Goal: Contribute content: Contribute content

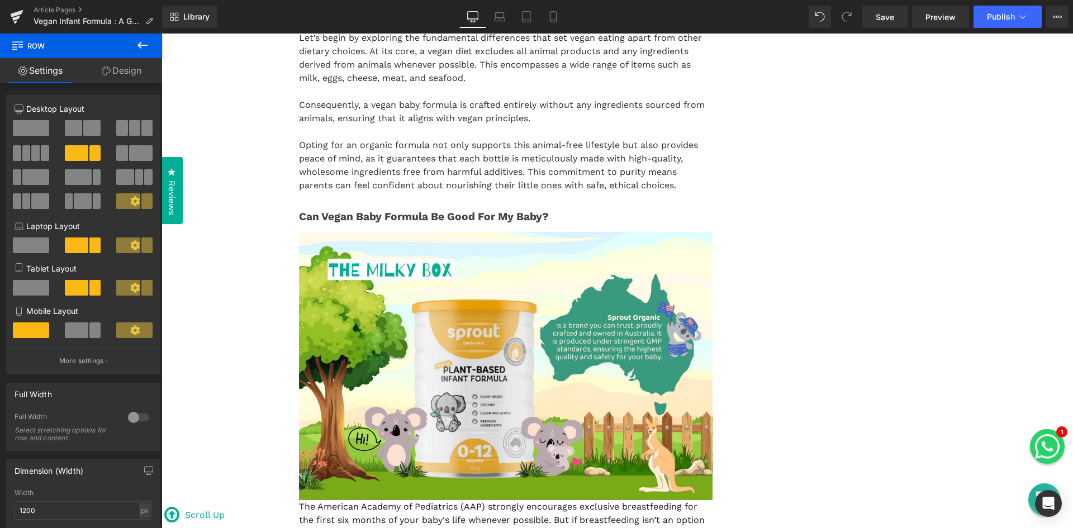
scroll to position [1212, 0]
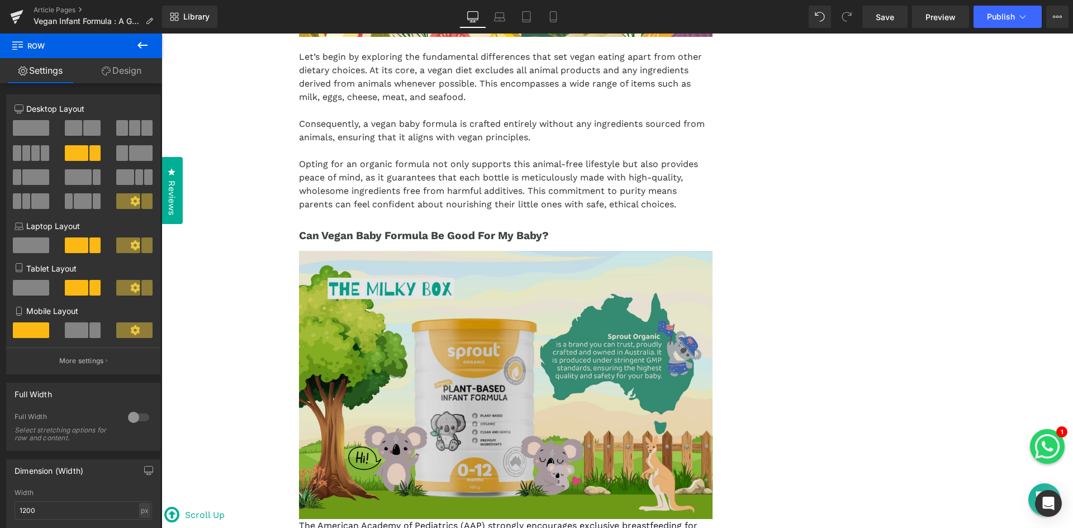
click at [586, 328] on img at bounding box center [506, 385] width 414 height 268
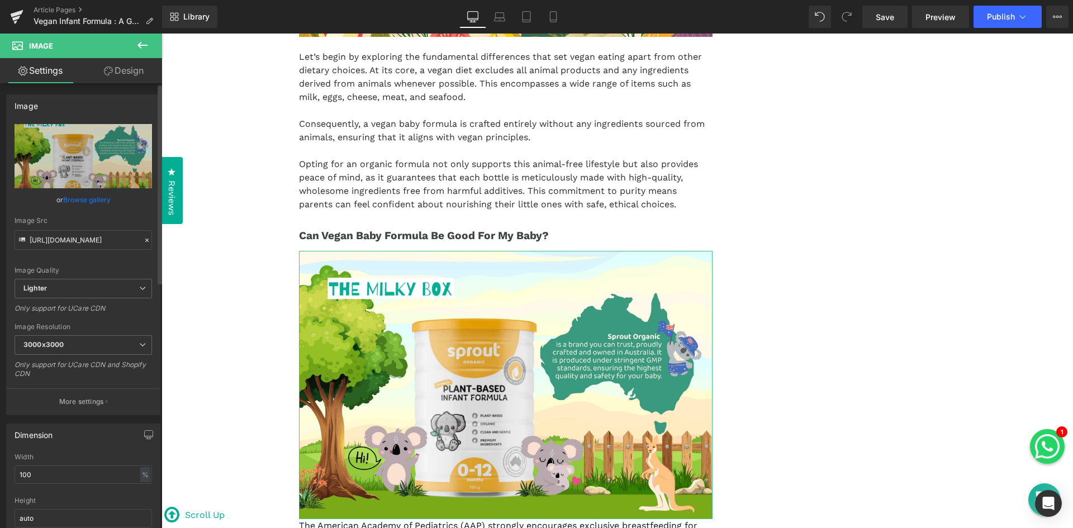
click at [104, 197] on link "Browse gallery" at bounding box center [87, 200] width 48 height 20
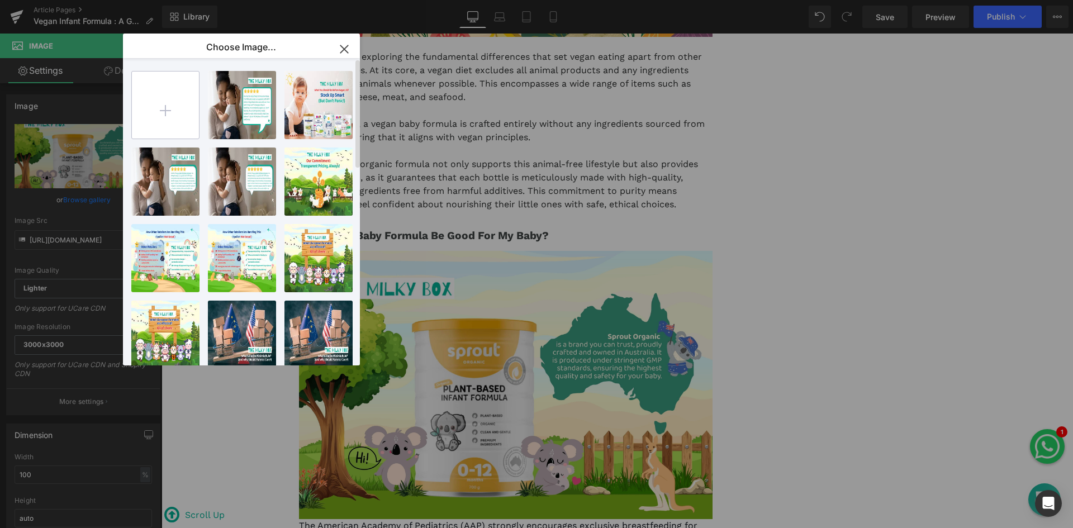
click at [168, 110] on input "file" at bounding box center [165, 105] width 67 height 67
type input "C:\fakepath\Made in [GEOGRAPHIC_DATA]jpg"
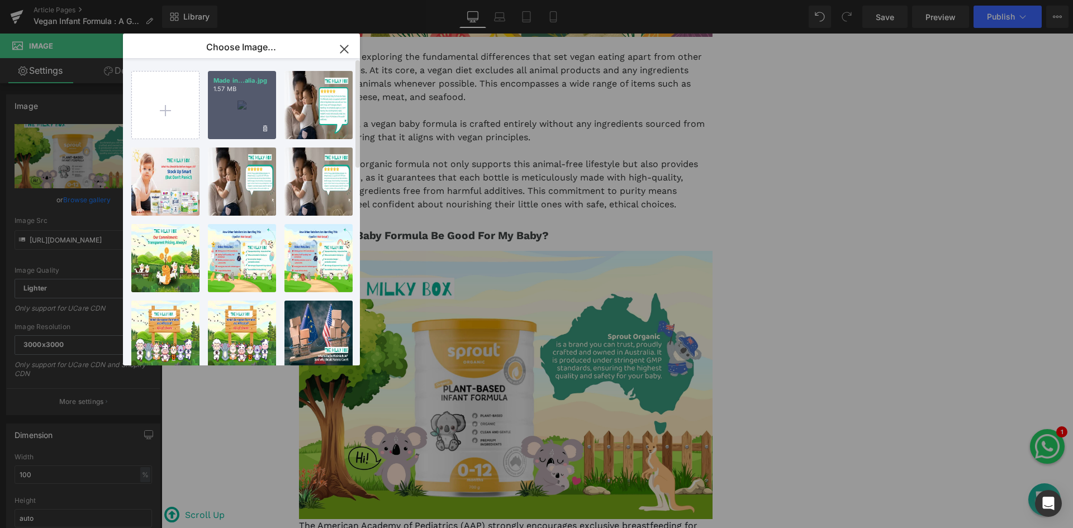
click at [235, 117] on div "Made in...alia.jpg 1.57 MB" at bounding box center [242, 105] width 68 height 68
type input "[URL][DOMAIN_NAME]"
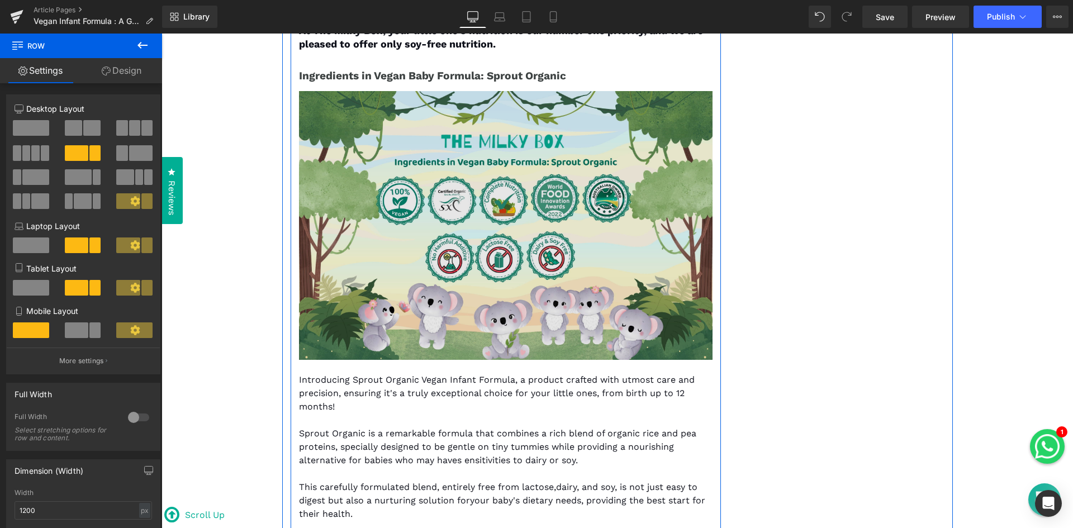
scroll to position [2610, 0]
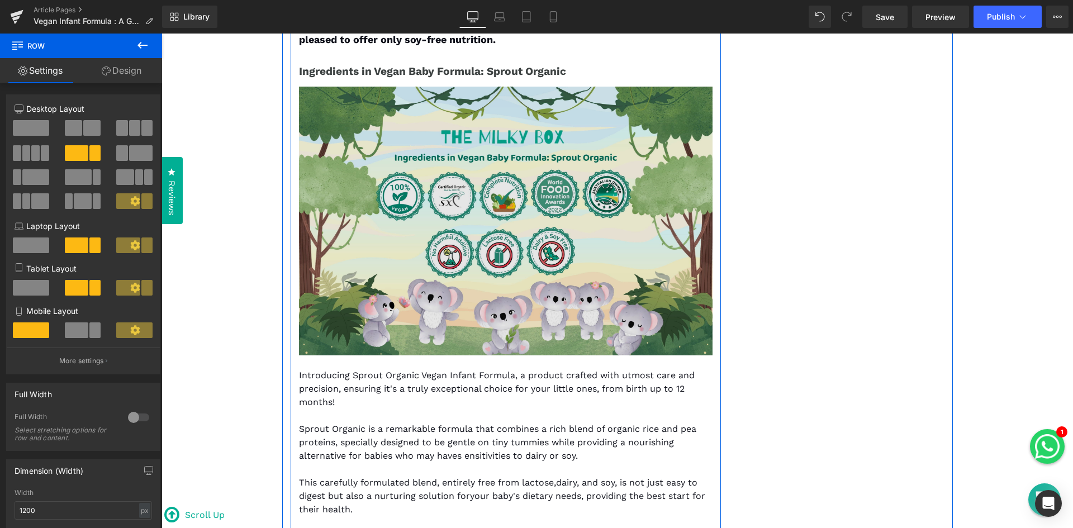
click at [614, 261] on img at bounding box center [506, 221] width 414 height 268
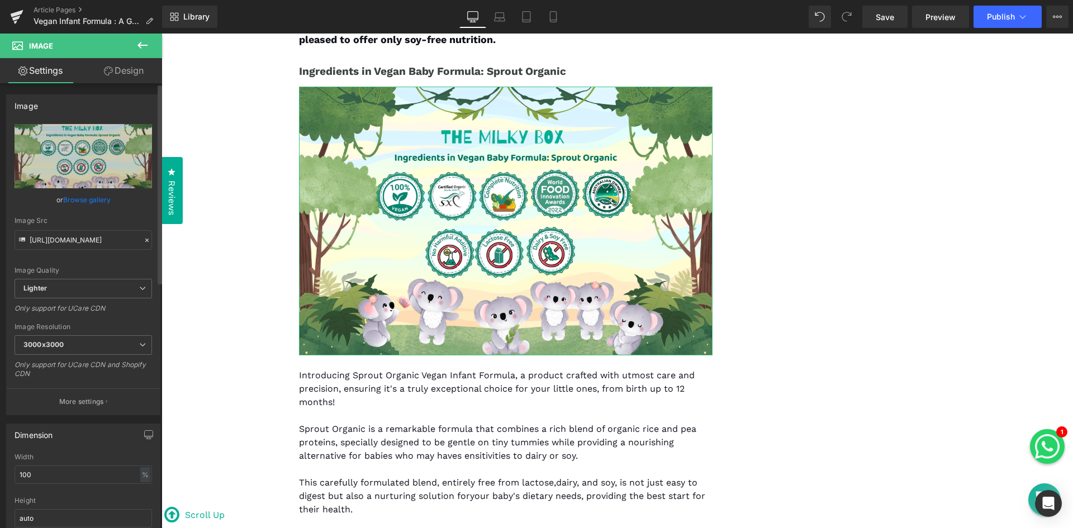
click at [103, 198] on link "Browse gallery" at bounding box center [87, 200] width 48 height 20
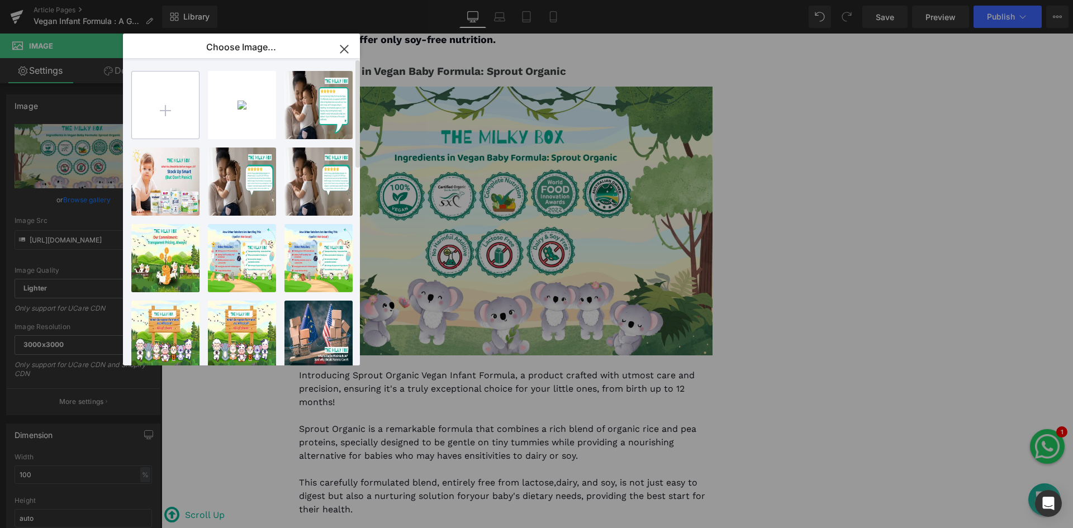
click at [172, 110] on input "file" at bounding box center [165, 105] width 67 height 67
type input "C:\fakepath\4.jpg"
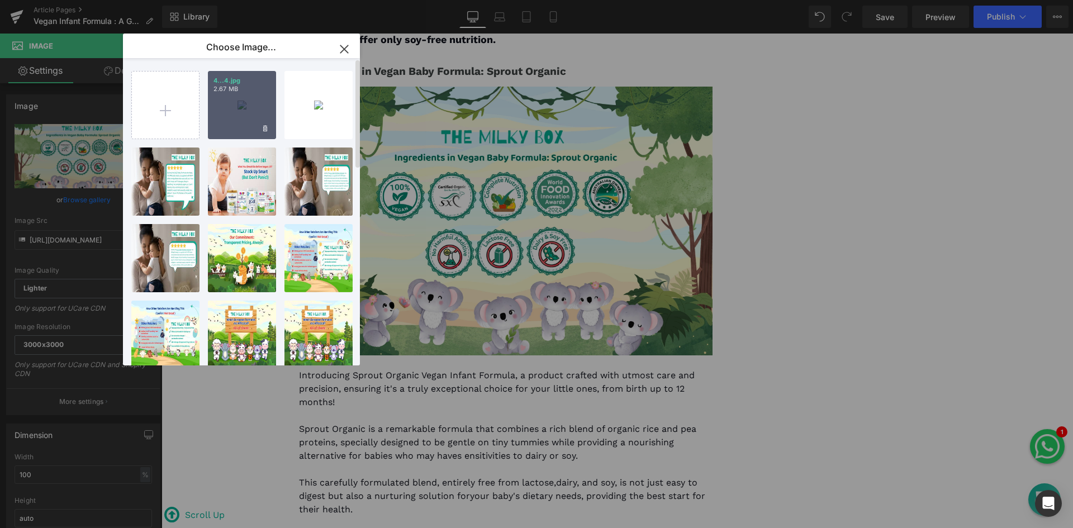
click at [248, 107] on div "4...4.jpg 2.67 MB" at bounding box center [242, 105] width 68 height 68
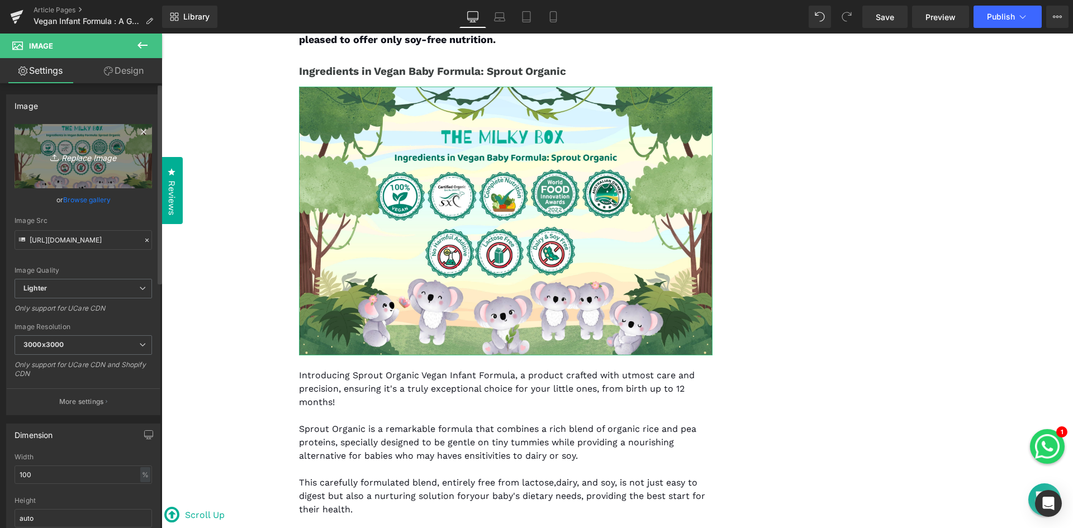
click at [102, 160] on icon "Replace Image" at bounding box center [83, 156] width 89 height 14
type input "C:\fakepath\4.jpg"
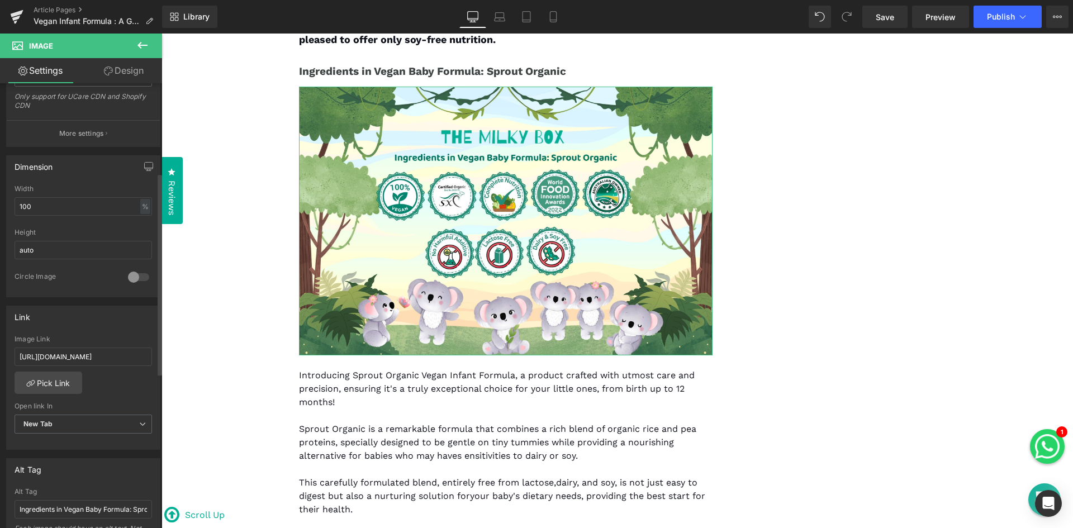
scroll to position [0, 0]
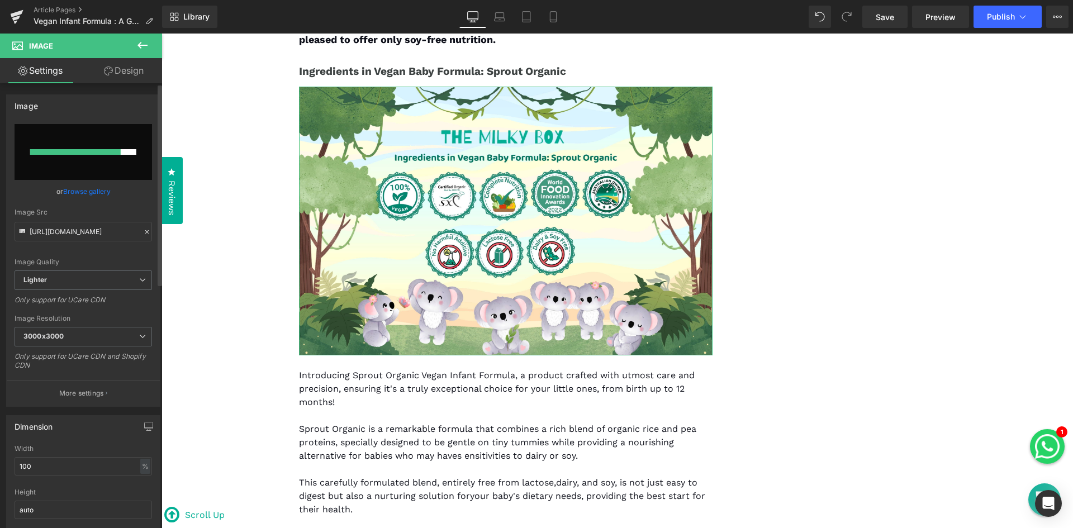
click at [100, 192] on link "Browse gallery" at bounding box center [87, 192] width 48 height 20
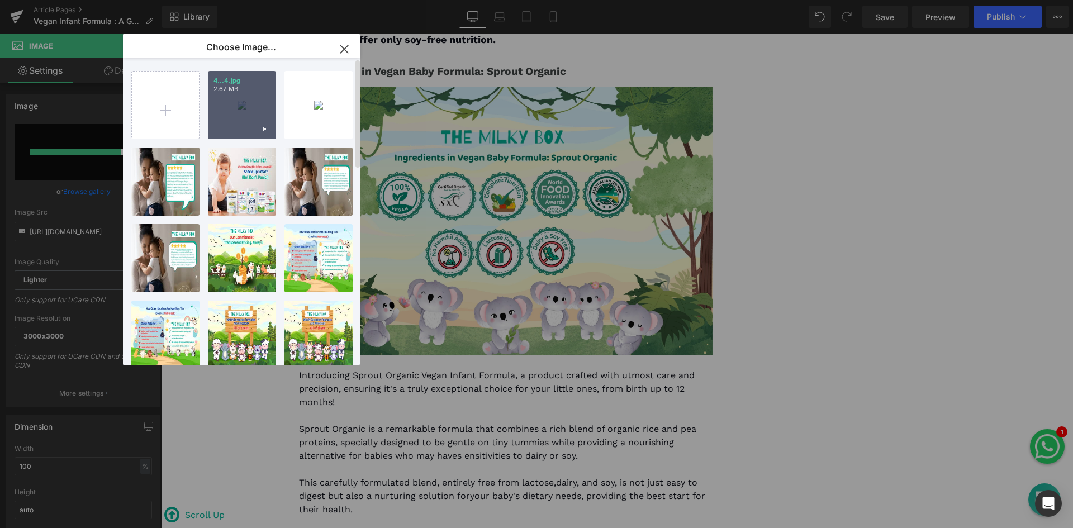
drag, startPoint x: 226, startPoint y: 102, endPoint x: 78, endPoint y: 74, distance: 150.8
click at [226, 102] on div "4...4.jpg 2.67 MB" at bounding box center [242, 105] width 68 height 68
type input "[URL][DOMAIN_NAME]"
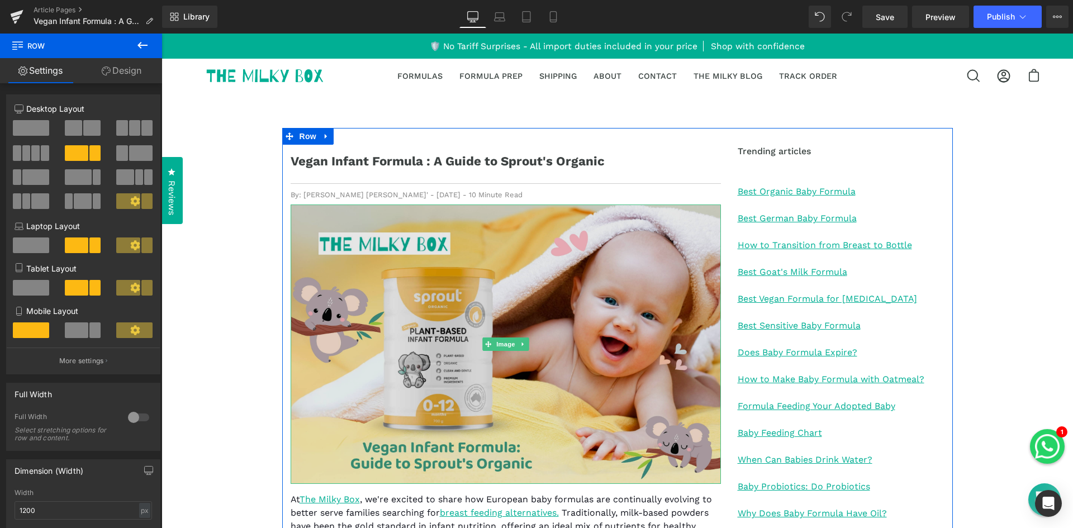
click at [532, 307] on img at bounding box center [506, 345] width 430 height 280
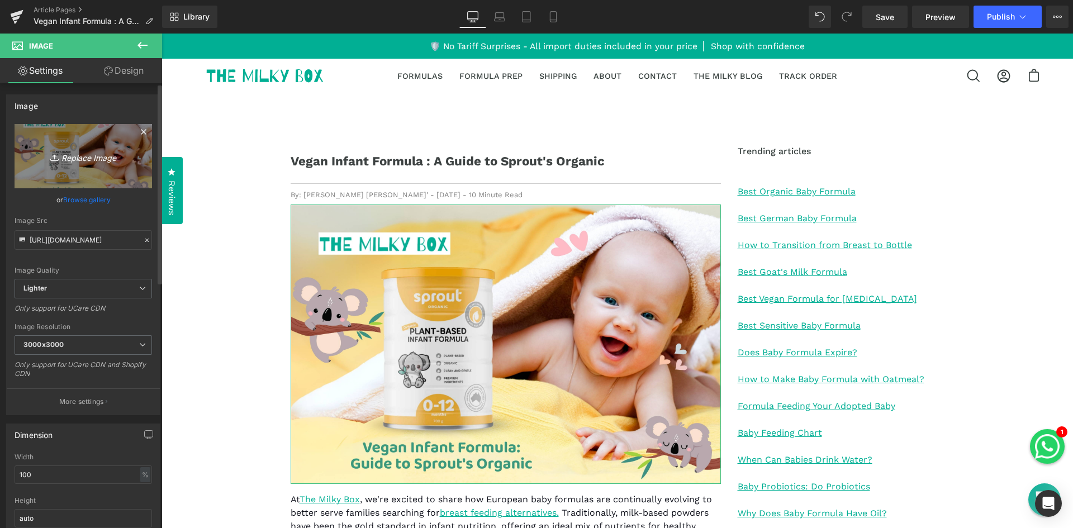
click at [84, 157] on icon "Replace Image" at bounding box center [83, 156] width 89 height 14
type input "C:\fakepath\_Vegan Infant Formula Guide to Sprout's Organic.jpg"
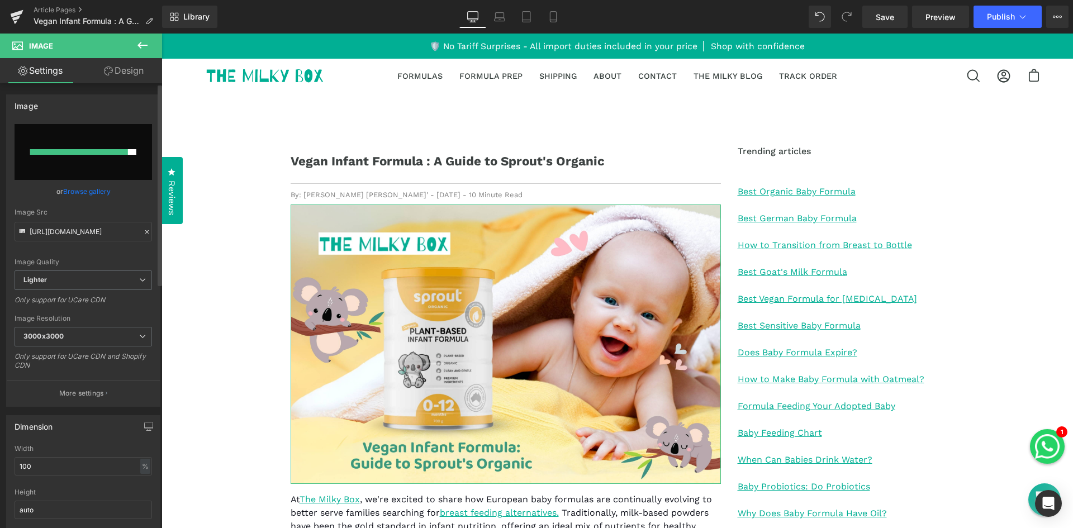
click at [102, 187] on link "Browse gallery" at bounding box center [87, 192] width 48 height 20
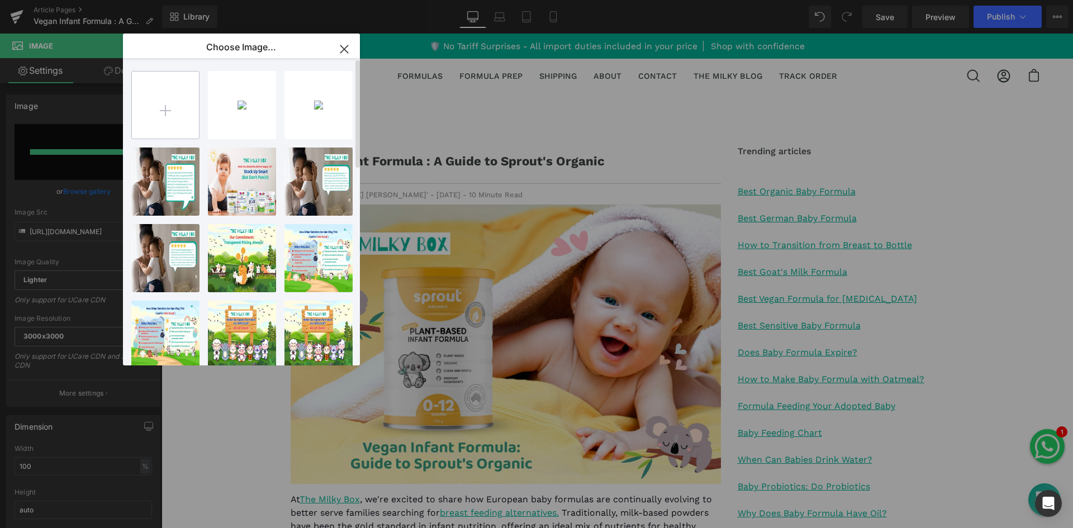
click at [164, 113] on input "file" at bounding box center [165, 105] width 67 height 67
type input "C:\fakepath\_Vegan Infant Formula Guide to Sprout's Organic.jpg"
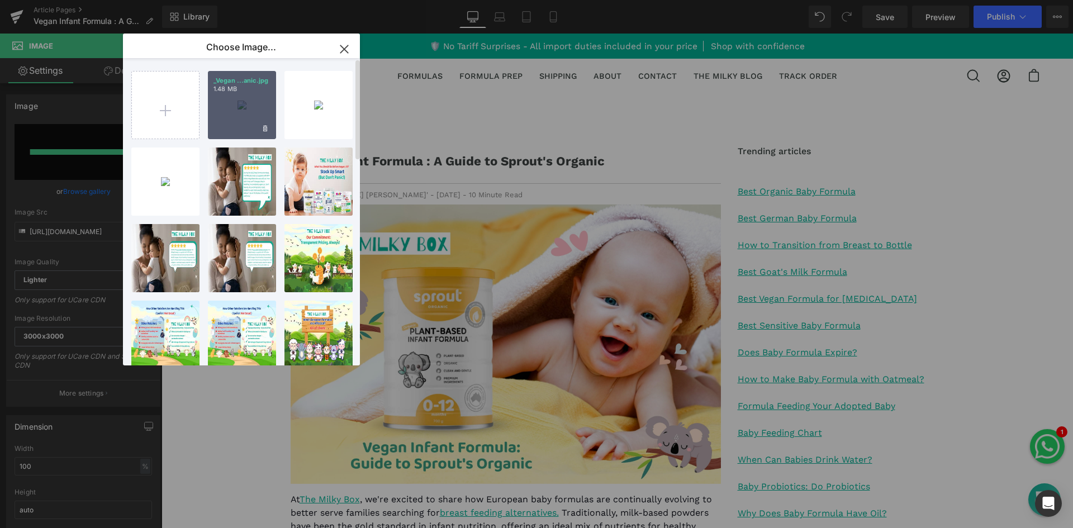
click at [233, 111] on div "_Vegan ...anic.jpg 1.48 MB" at bounding box center [242, 105] width 68 height 68
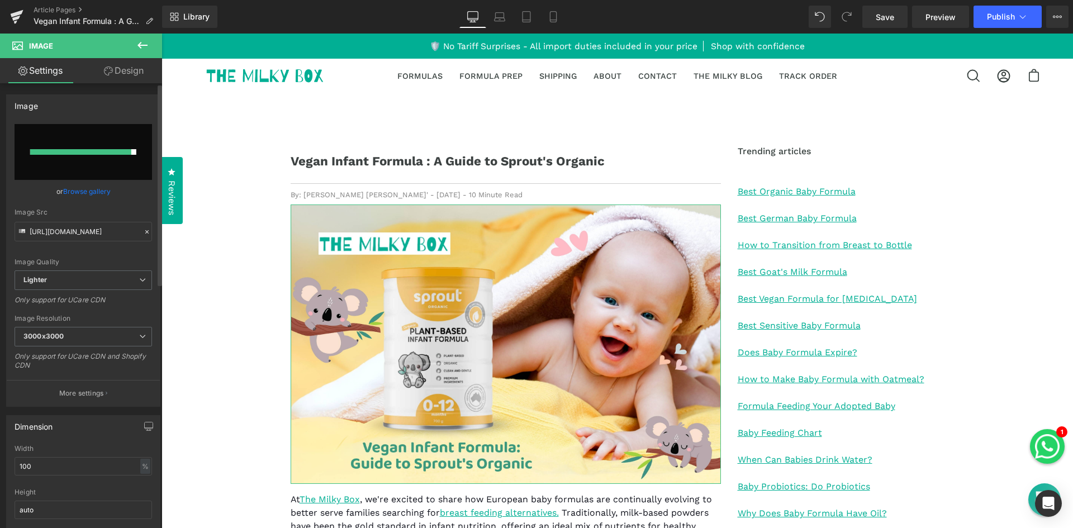
click at [95, 188] on link "Browse gallery" at bounding box center [87, 192] width 48 height 20
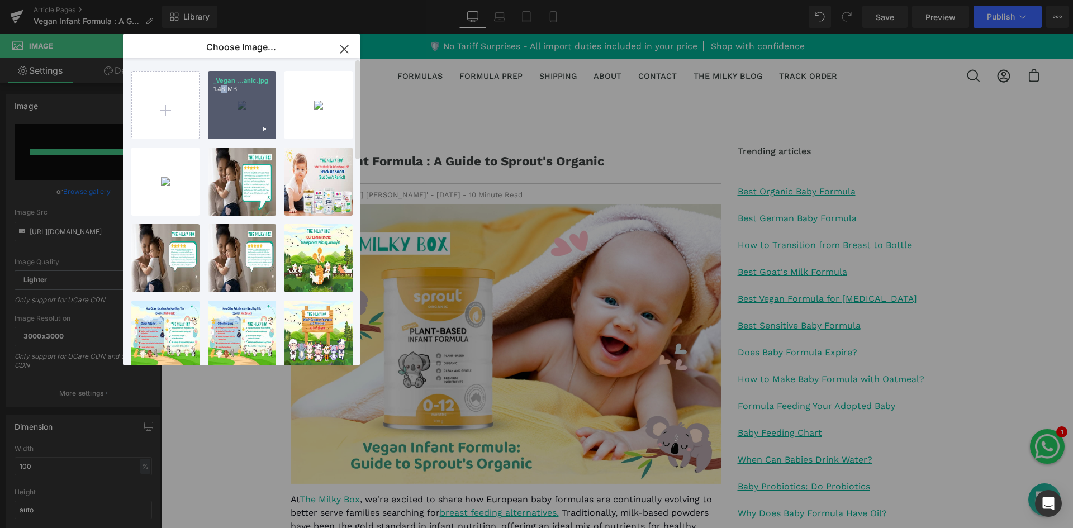
drag, startPoint x: 223, startPoint y: 106, endPoint x: 229, endPoint y: 96, distance: 11.8
click at [229, 96] on div "_Vegan ...anic.jpg 1.48 MB" at bounding box center [242, 105] width 68 height 68
type input "[URL][DOMAIN_NAME]"
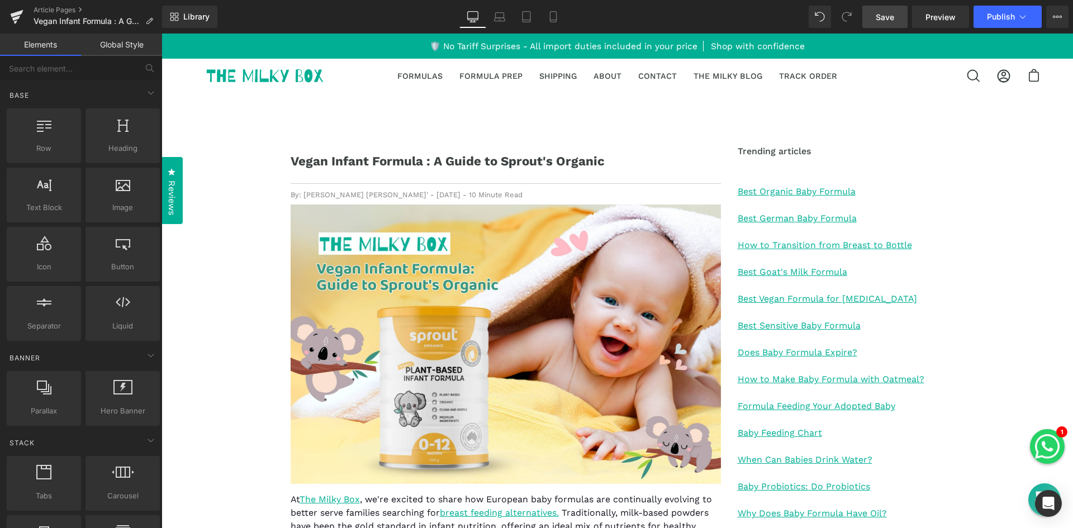
click at [889, 15] on span "Save" at bounding box center [885, 17] width 18 height 12
click at [881, 23] on link "Save" at bounding box center [885, 17] width 45 height 22
